Goal: Task Accomplishment & Management: Use online tool/utility

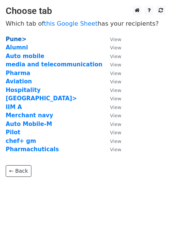
click at [16, 40] on strong "Pune>" at bounding box center [16, 39] width 21 height 7
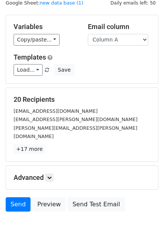
scroll to position [42, 0]
